Goal: Transaction & Acquisition: Book appointment/travel/reservation

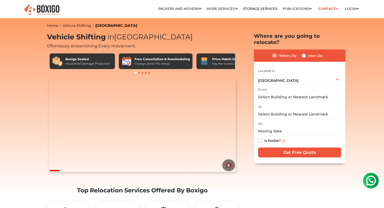
click at [96, 142] on video "Your browser does not support the video tag." at bounding box center [142, 125] width 187 height 93
click at [287, 93] on input "text" at bounding box center [299, 97] width 83 height 9
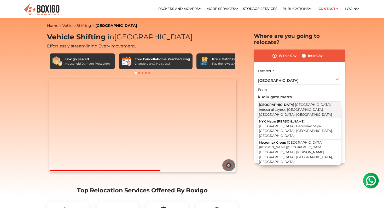
click at [300, 103] on span "[GEOGRAPHIC_DATA], Industrial Layout, [GEOGRAPHIC_DATA], [GEOGRAPHIC_DATA], [GE…" at bounding box center [295, 110] width 73 height 14
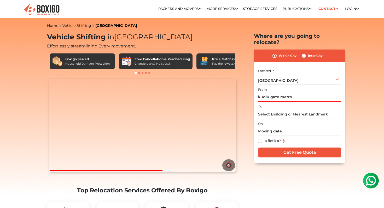
type input "[GEOGRAPHIC_DATA], [GEOGRAPHIC_DATA], [GEOGRAPHIC_DATA], [GEOGRAPHIC_DATA], [GE…"
click at [287, 110] on input "text" at bounding box center [299, 114] width 83 height 9
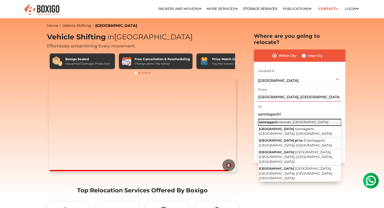
click at [287, 120] on span "Howrah, [GEOGRAPHIC_DATA]" at bounding box center [303, 122] width 50 height 4
type input "Santragachi, [GEOGRAPHIC_DATA], [GEOGRAPHIC_DATA]"
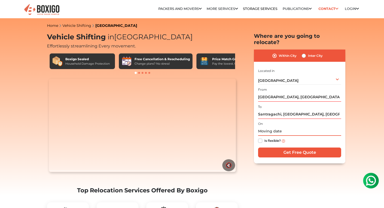
click at [273, 127] on input "text" at bounding box center [299, 131] width 83 height 9
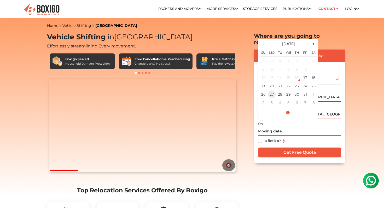
click at [271, 90] on td "27" at bounding box center [271, 94] width 8 height 8
type input "[DATE] 12:00 AM"
click at [264, 138] on label "Is flexible?" at bounding box center [272, 140] width 16 height 5
click at [260, 138] on input "Is flexible?" at bounding box center [260, 140] width 4 height 5
checkbox input "true"
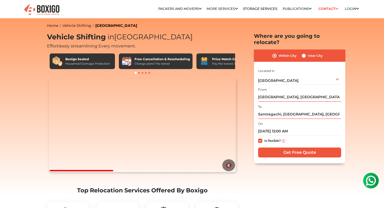
click at [306, 136] on div "Is flexible?" at bounding box center [299, 141] width 83 height 10
click at [288, 151] on input "Get Free Quote" at bounding box center [299, 153] width 83 height 10
click at [308, 53] on label "Inter City" at bounding box center [315, 56] width 15 height 6
click at [304, 53] on input "Inter City" at bounding box center [303, 55] width 4 height 5
radio input "true"
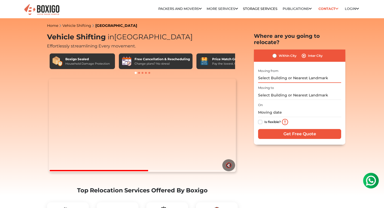
click at [280, 74] on input "text" at bounding box center [299, 78] width 83 height 9
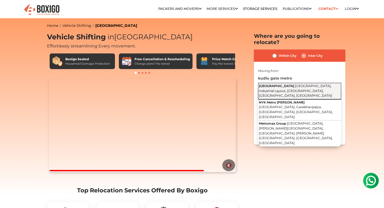
click at [288, 83] on button "[GEOGRAPHIC_DATA], [GEOGRAPHIC_DATA], [GEOGRAPHIC_DATA], [GEOGRAPHIC_DATA], [GE…" at bounding box center [299, 91] width 83 height 16
type input "[GEOGRAPHIC_DATA], [GEOGRAPHIC_DATA], [GEOGRAPHIC_DATA], [GEOGRAPHIC_DATA], [GE…"
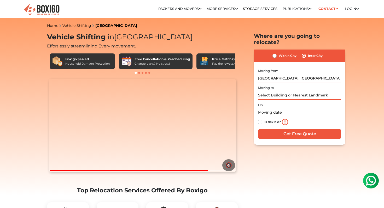
click at [279, 91] on input "text" at bounding box center [299, 95] width 83 height 9
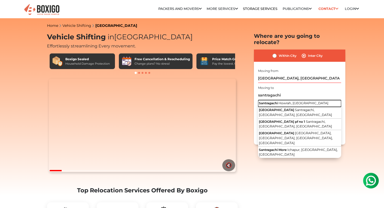
click at [277, 101] on span "Santragachi" at bounding box center [268, 103] width 19 height 4
type input "Santragachi, [GEOGRAPHIC_DATA], [GEOGRAPHIC_DATA]"
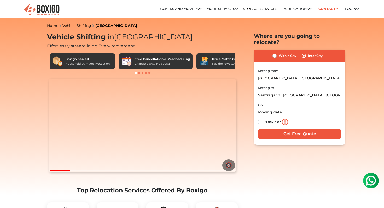
click at [269, 108] on input "text" at bounding box center [299, 112] width 83 height 9
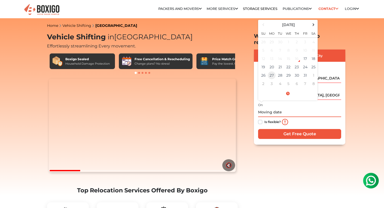
click at [272, 71] on td "27" at bounding box center [271, 75] width 8 height 8
type input "[DATE] 12:00 AM"
click at [264, 119] on label "Is flexible?" at bounding box center [272, 121] width 16 height 5
click at [260, 119] on input "Is flexible?" at bounding box center [260, 121] width 4 height 5
checkbox input "true"
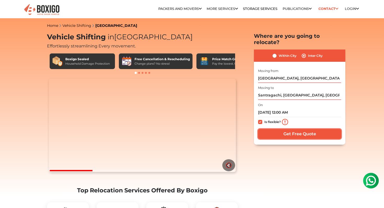
click at [283, 129] on input "Get Free Quote" at bounding box center [299, 134] width 83 height 10
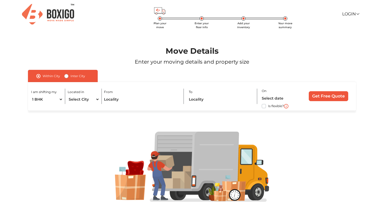
click at [75, 74] on label "Inter City" at bounding box center [77, 76] width 15 height 6
click at [68, 74] on input "Inter City" at bounding box center [66, 75] width 4 height 5
radio input "true"
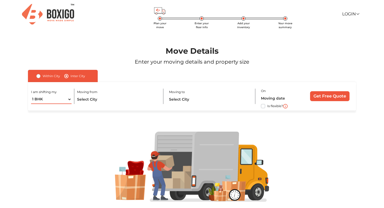
click at [58, 99] on select "1 BHK 2 BHK 3 BHK 3 + BHK FEW ITEMS" at bounding box center [51, 99] width 40 height 9
